Goal: Information Seeking & Learning: Stay updated

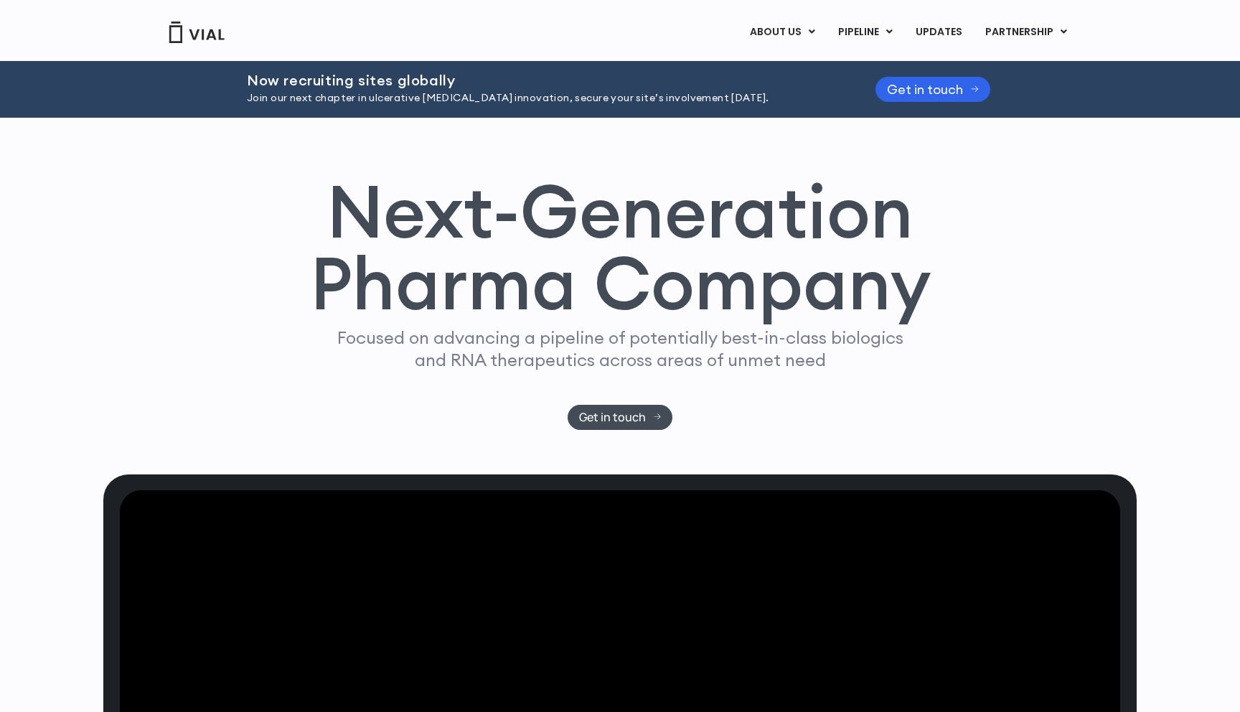
click at [950, 32] on link "UPDATES" at bounding box center [938, 32] width 69 height 24
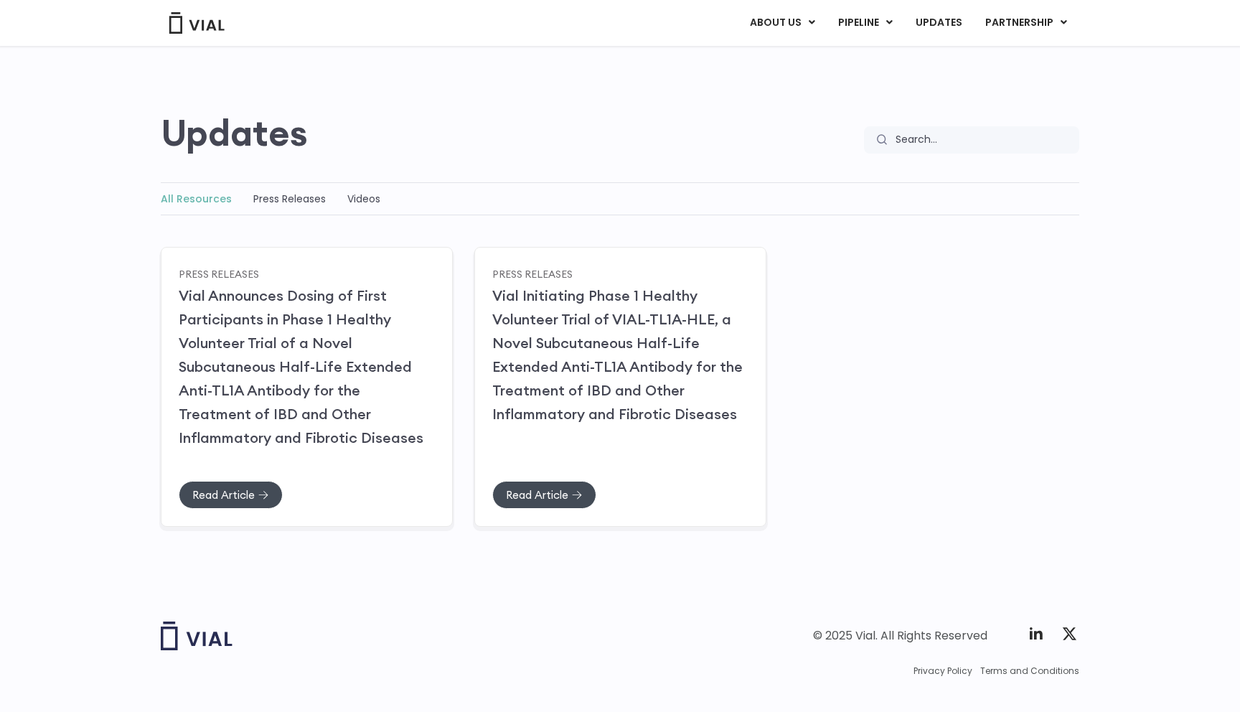
scroll to position [86, 0]
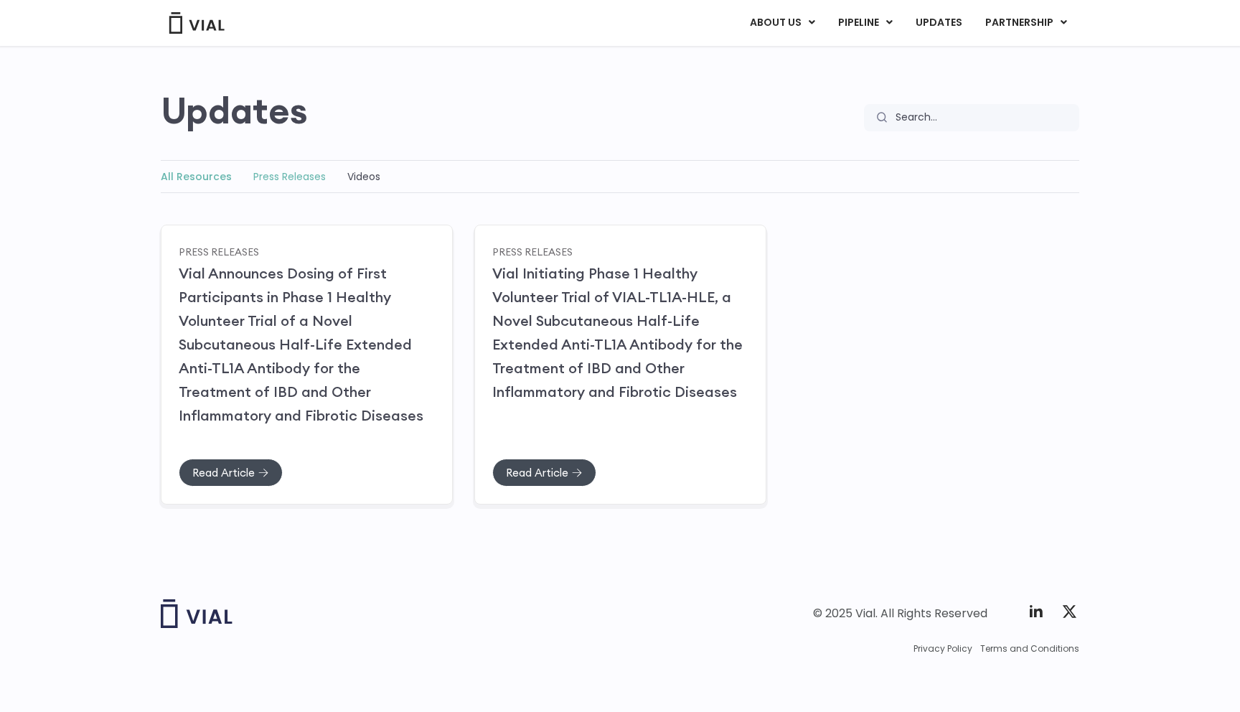
click at [297, 179] on link "Press Releases" at bounding box center [289, 176] width 72 height 14
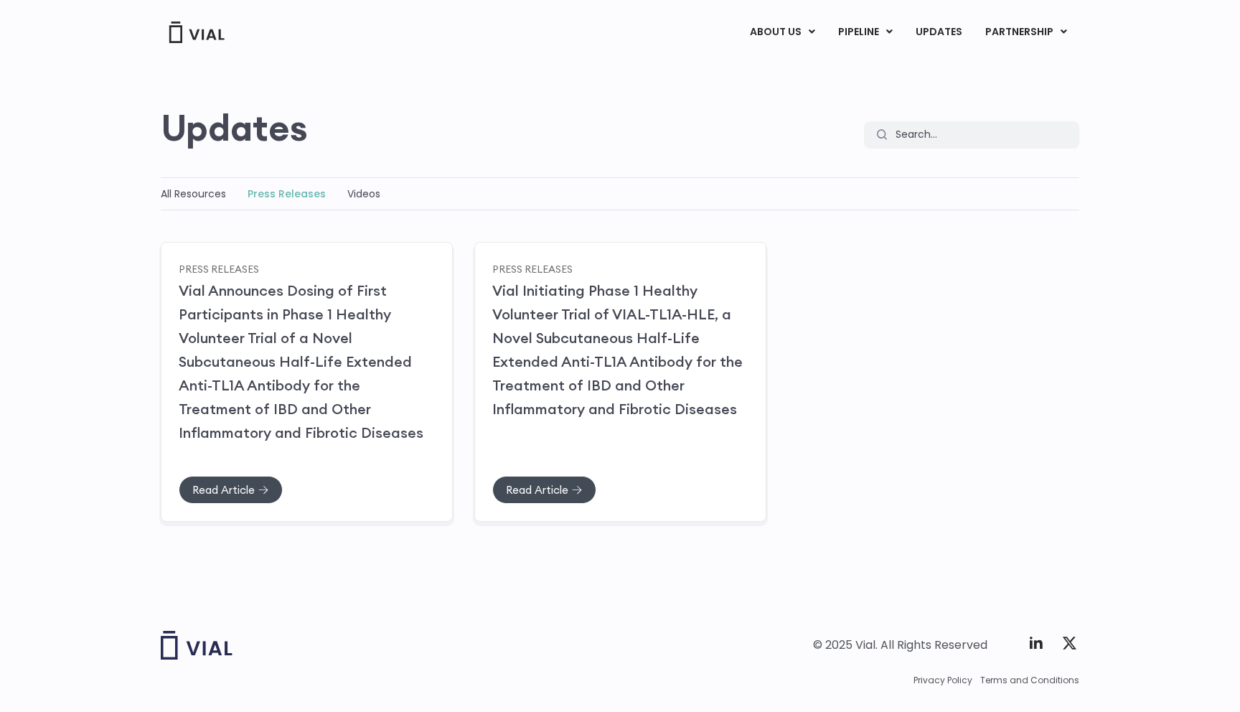
scroll to position [89, 0]
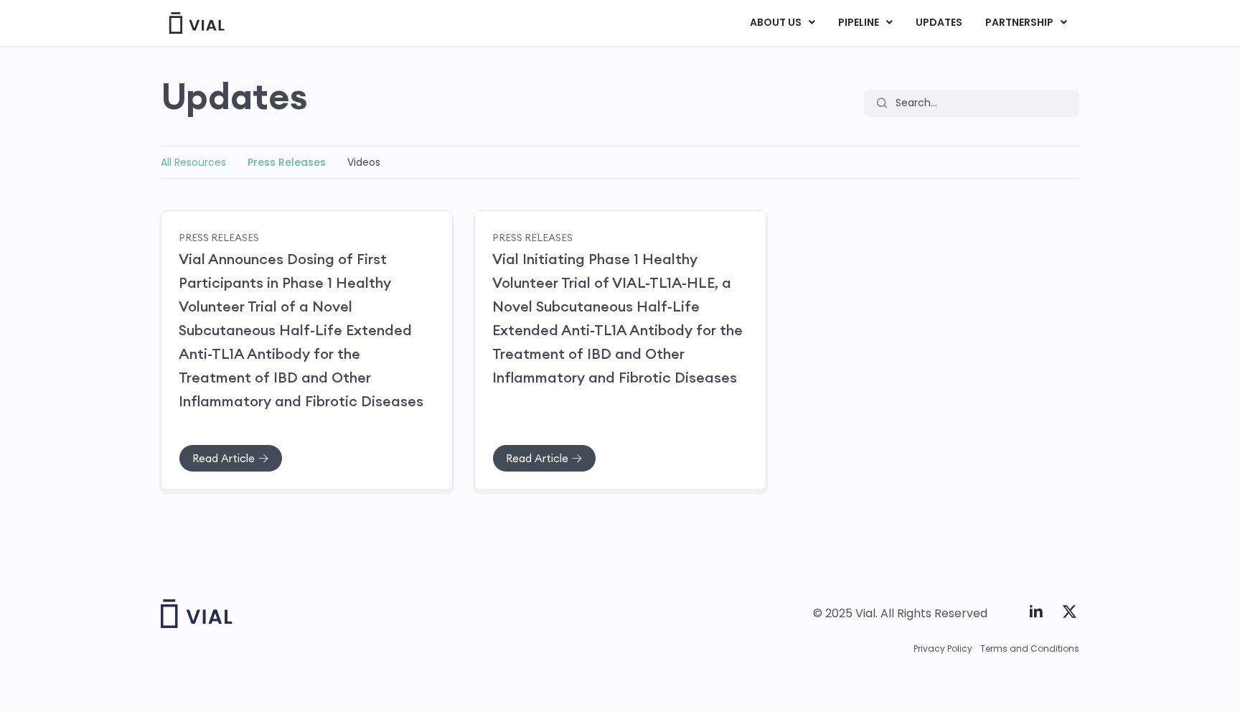
click at [205, 162] on link "All Resources" at bounding box center [193, 162] width 65 height 14
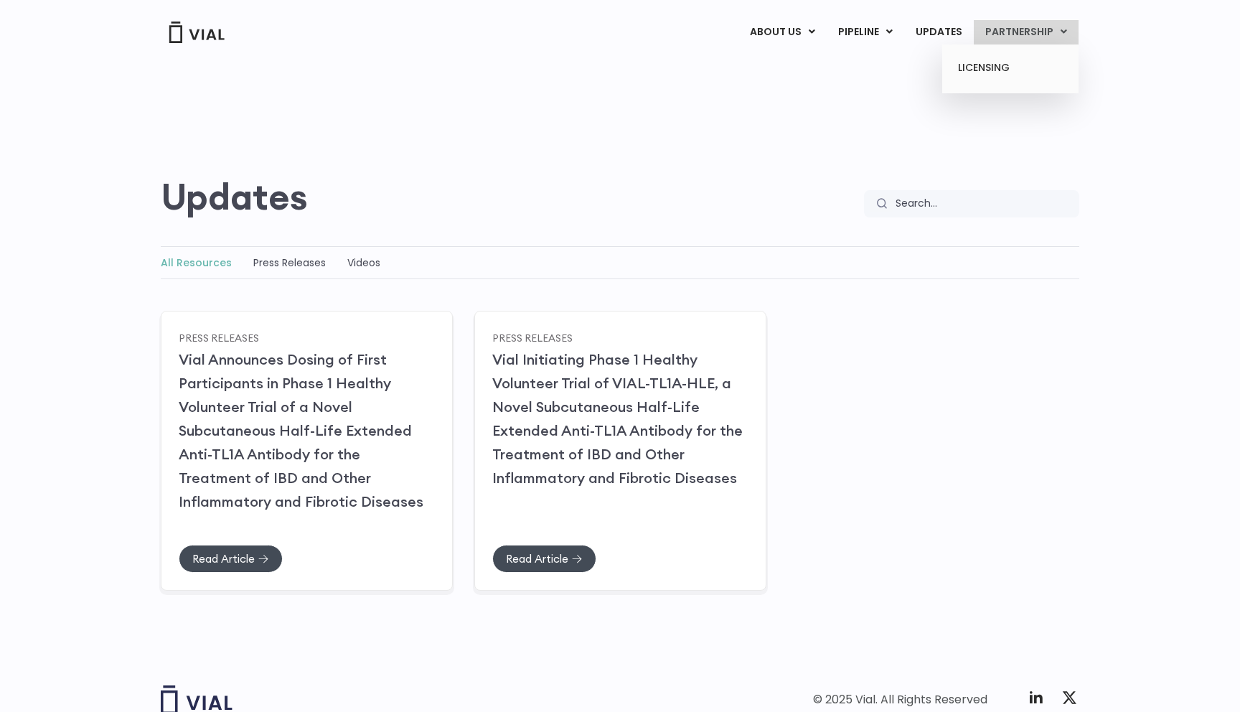
click at [1029, 30] on link "PARTNERSHIP" at bounding box center [1026, 32] width 105 height 24
click at [985, 67] on link "LICENSING" at bounding box center [1010, 68] width 126 height 23
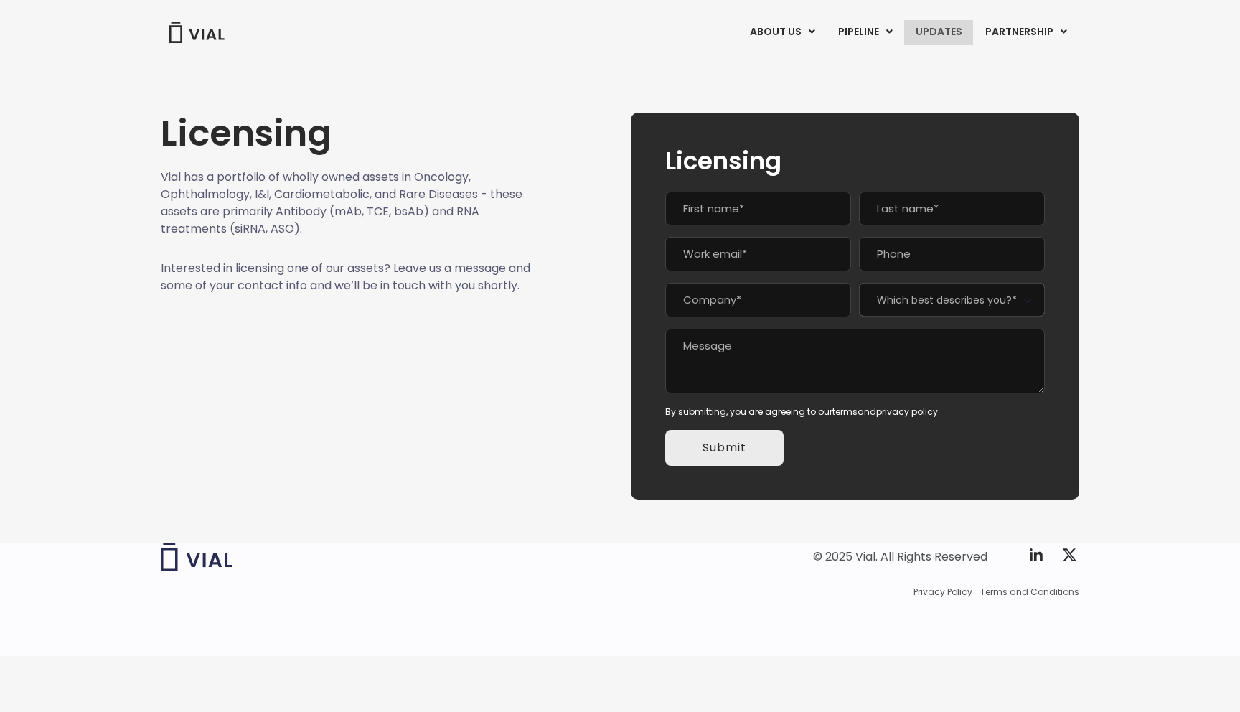
click at [941, 30] on link "UPDATES" at bounding box center [938, 32] width 69 height 24
